Goal: Transaction & Acquisition: Obtain resource

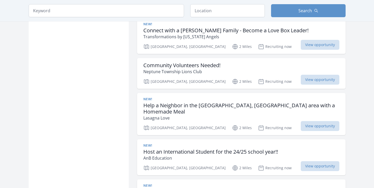
scroll to position [416, 0]
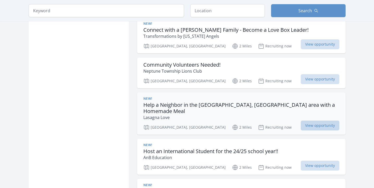
click at [301, 121] on span "View opportunity" at bounding box center [320, 126] width 39 height 10
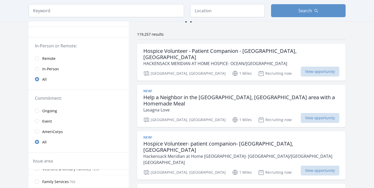
scroll to position [32, 0]
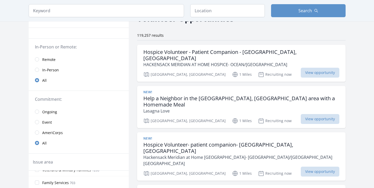
click at [39, 59] on link "Remote" at bounding box center [79, 59] width 100 height 10
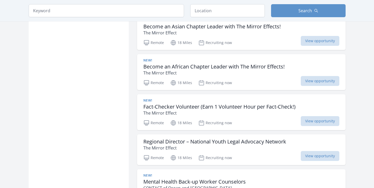
scroll to position [681, 0]
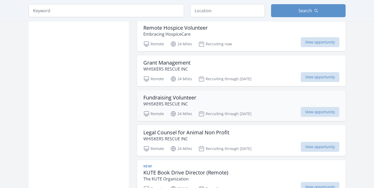
scroll to position [1072, 0]
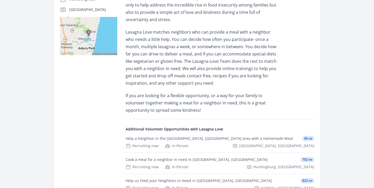
scroll to position [155, 0]
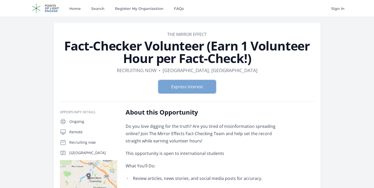
click at [187, 89] on button "Express Interest" at bounding box center [186, 86] width 57 height 13
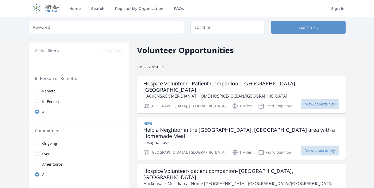
click at [47, 91] on span "Remote" at bounding box center [48, 91] width 13 height 5
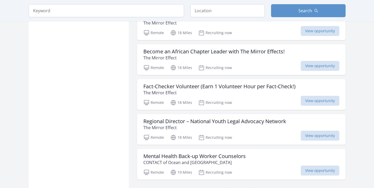
scroll to position [701, 0]
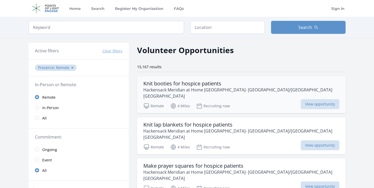
click at [216, 83] on h3 "Knit booties for hospice patients" at bounding box center [241, 83] width 196 height 6
